Goal: Information Seeking & Learning: Check status

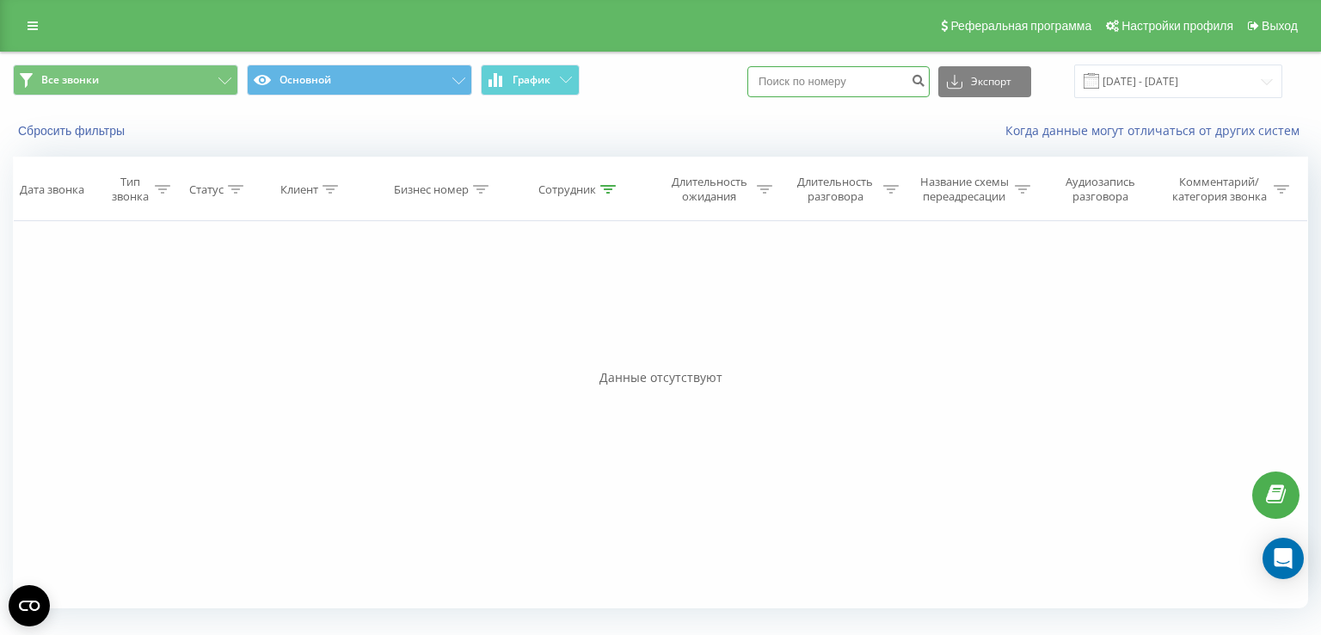
click at [838, 81] on input at bounding box center [839, 81] width 182 height 31
paste input "380936598209"
type input "380936598209"
click at [926, 78] on icon "submit" at bounding box center [918, 78] width 15 height 10
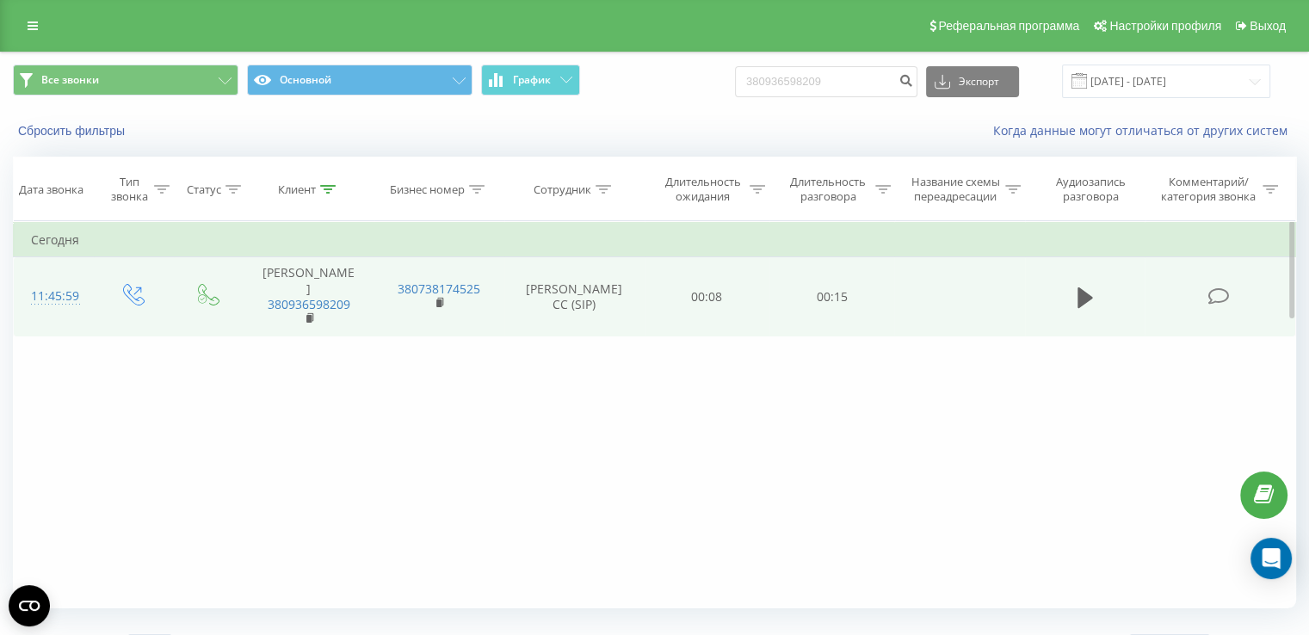
click at [1075, 299] on button at bounding box center [1085, 298] width 26 height 26
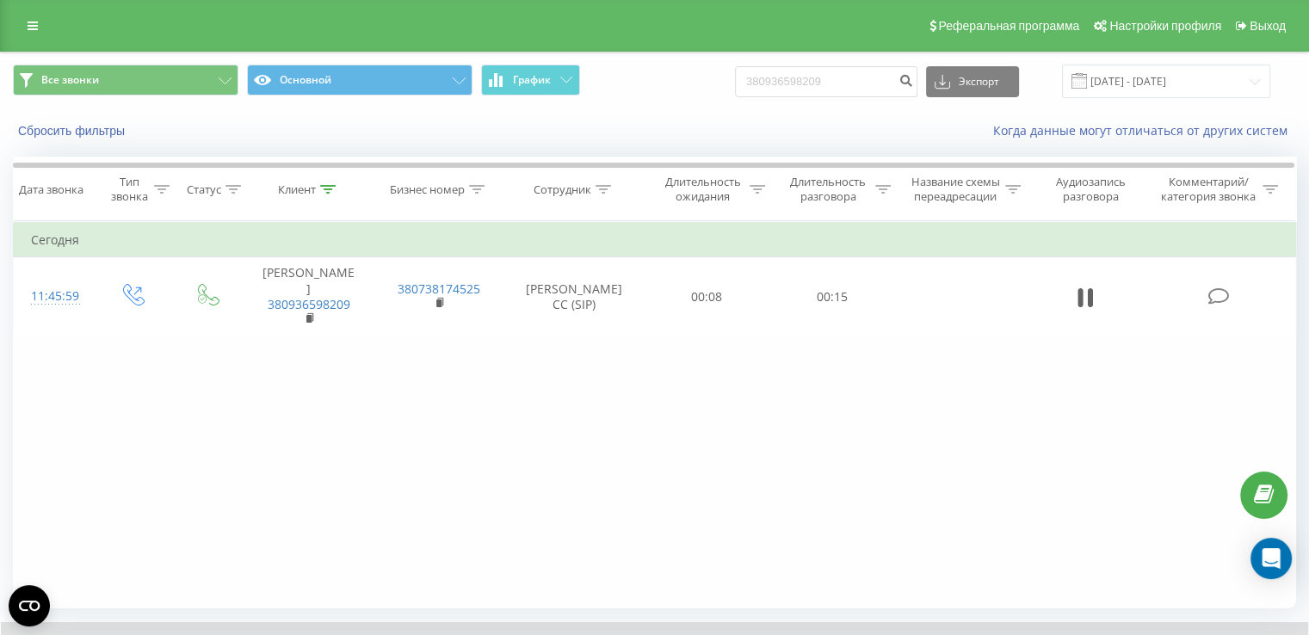
scroll to position [103, 0]
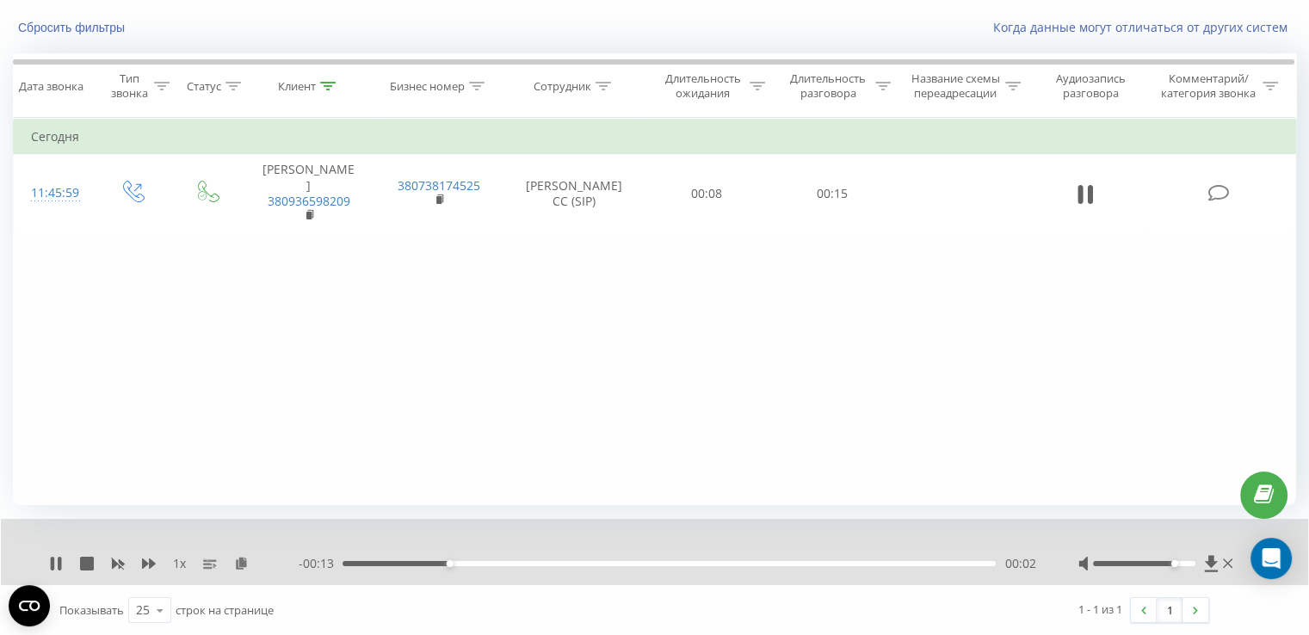
drag, startPoint x: 1157, startPoint y: 563, endPoint x: 1169, endPoint y: 561, distance: 12.2
click at [1169, 561] on div at bounding box center [1144, 563] width 102 height 5
click at [241, 563] on icon at bounding box center [241, 563] width 15 height 12
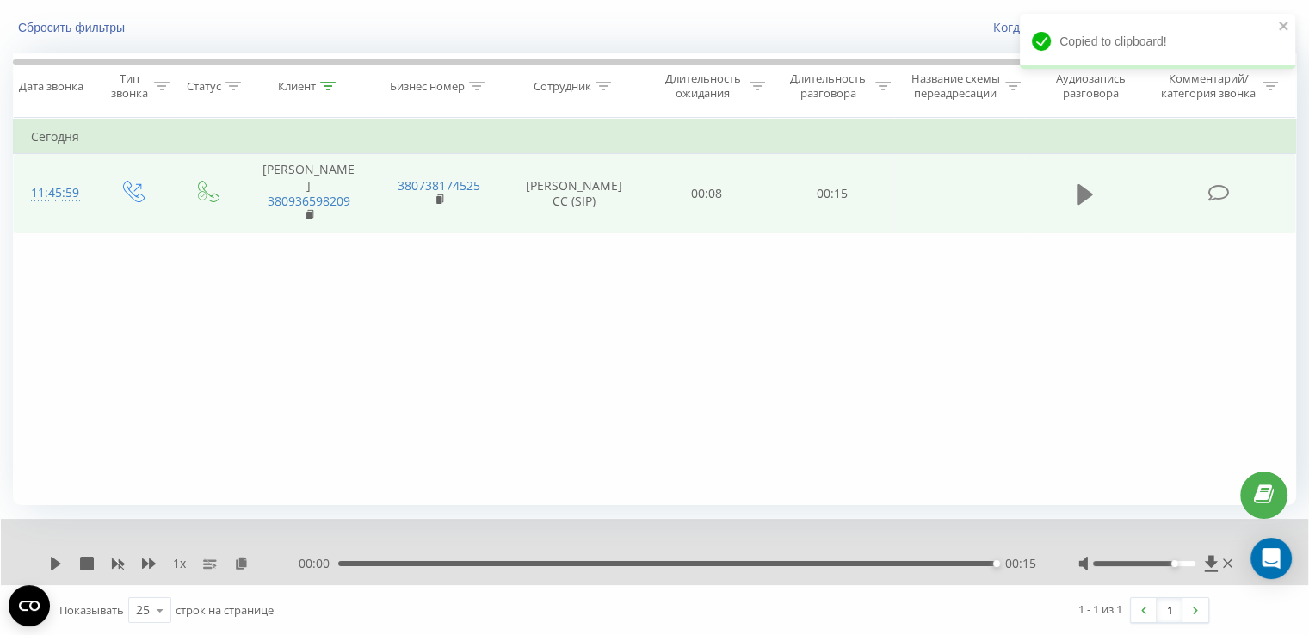
click at [1080, 184] on icon at bounding box center [1084, 194] width 15 height 21
click at [1087, 190] on icon at bounding box center [1084, 194] width 15 height 21
click at [53, 557] on icon at bounding box center [56, 564] width 14 height 14
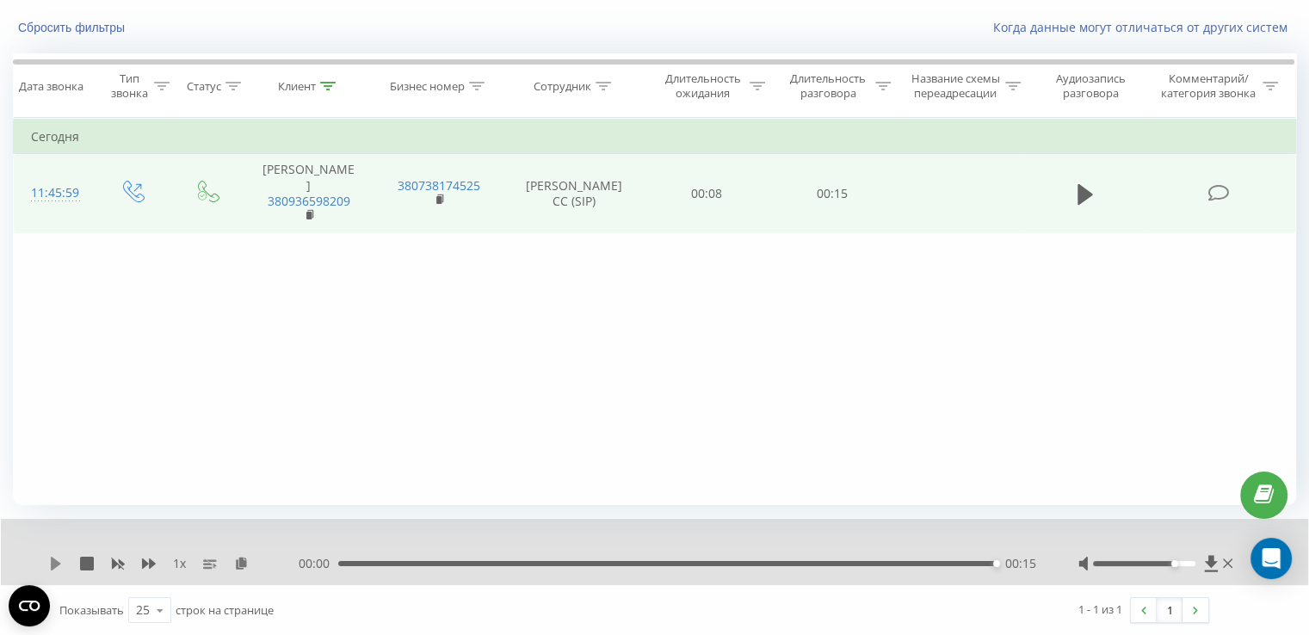
click at [54, 566] on icon at bounding box center [56, 564] width 10 height 14
click at [1084, 191] on icon at bounding box center [1084, 194] width 15 height 21
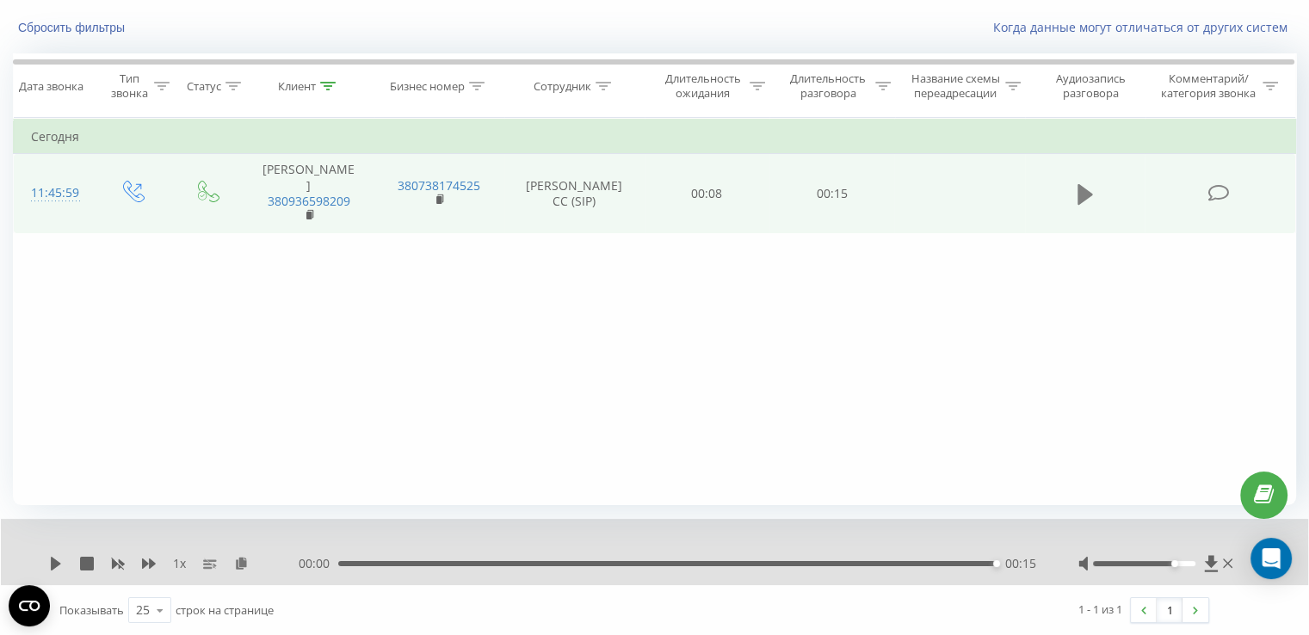
click at [1079, 190] on icon at bounding box center [1084, 194] width 15 height 21
click at [1079, 191] on icon at bounding box center [1084, 194] width 15 height 21
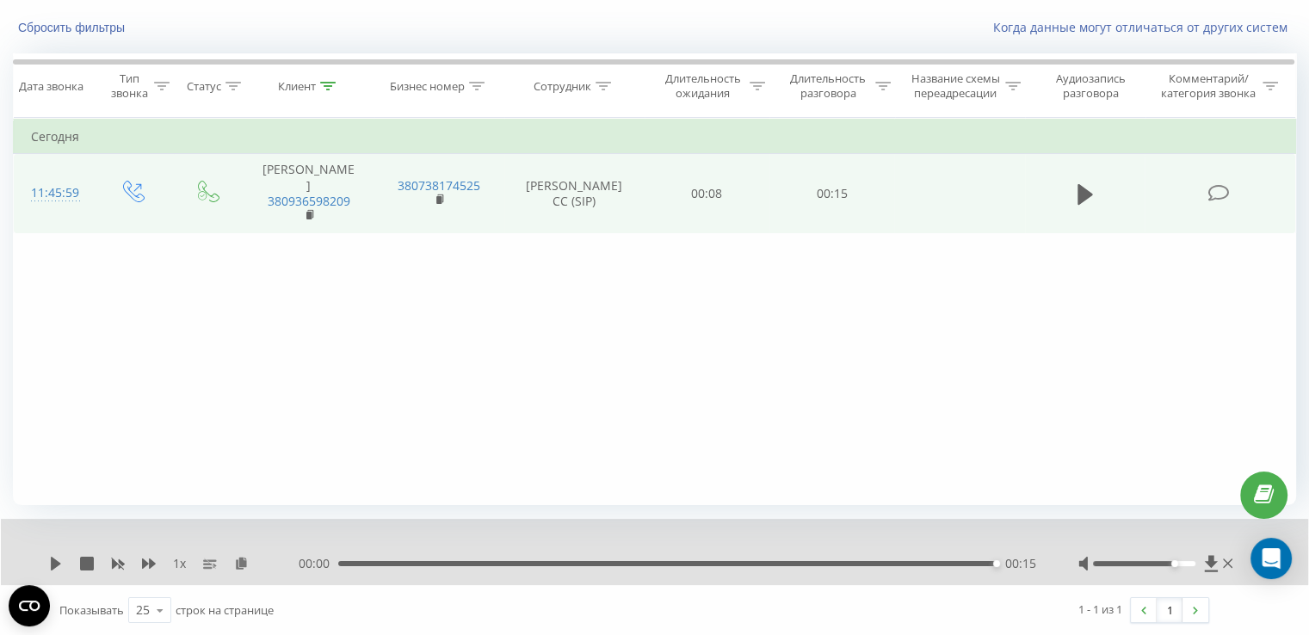
click at [1079, 191] on icon at bounding box center [1084, 194] width 15 height 21
click at [60, 562] on icon at bounding box center [56, 564] width 14 height 14
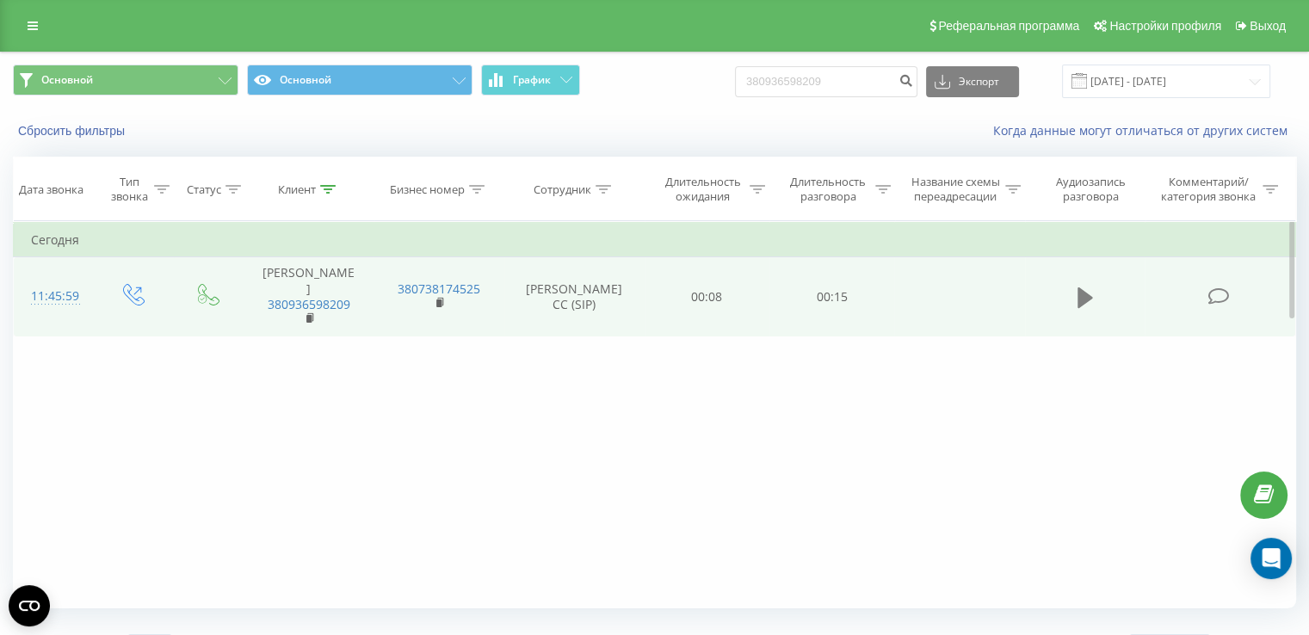
click at [1093, 300] on button at bounding box center [1085, 298] width 26 height 26
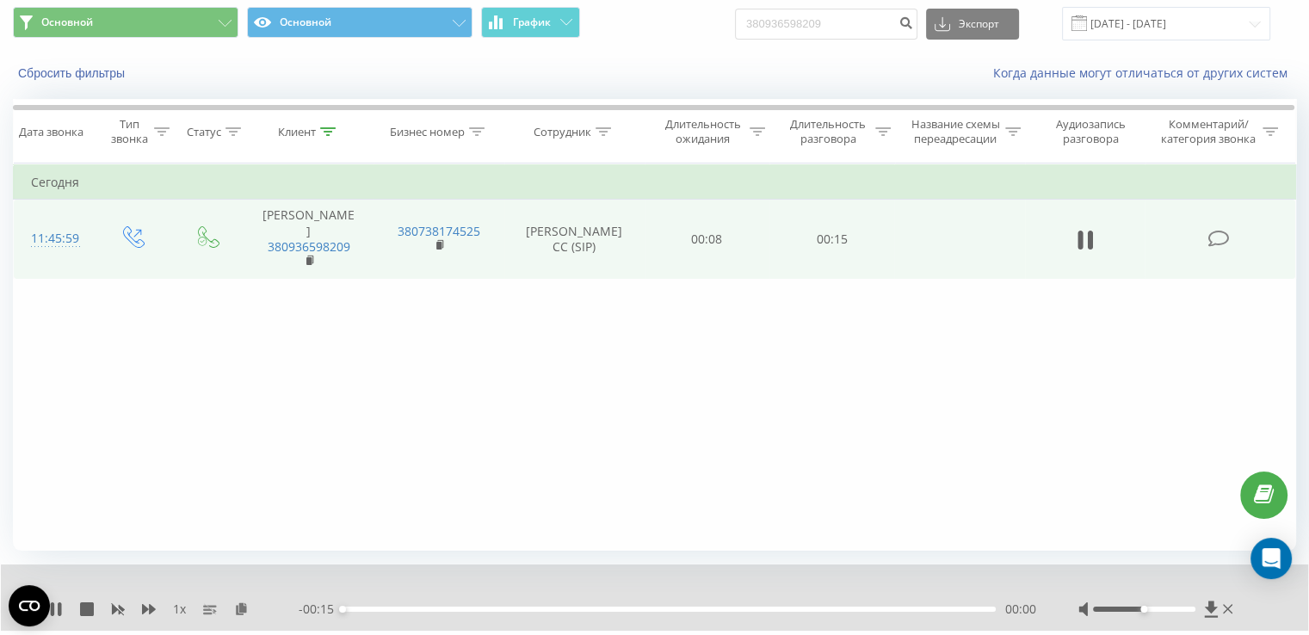
scroll to position [103, 0]
